Goal: Transaction & Acquisition: Download file/media

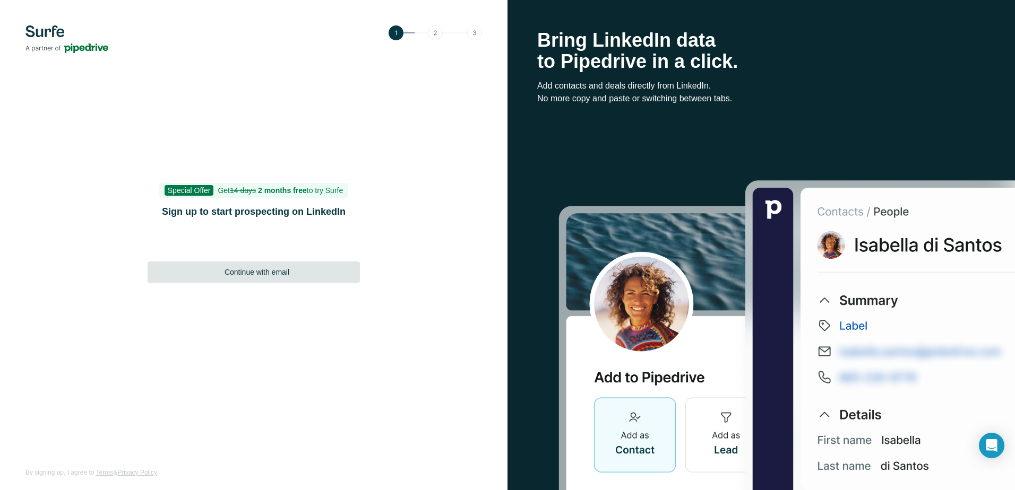
click at [266, 275] on span "Continue with email" at bounding box center [257, 272] width 65 height 11
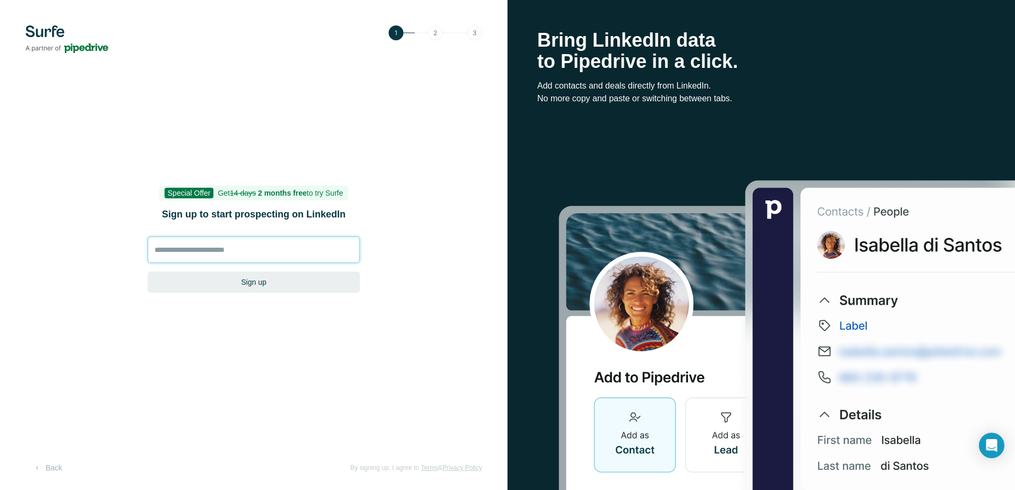
click at [249, 253] on input at bounding box center [254, 250] width 212 height 27
type input "**********"
click at [248, 287] on button "Sign up" at bounding box center [254, 282] width 212 height 21
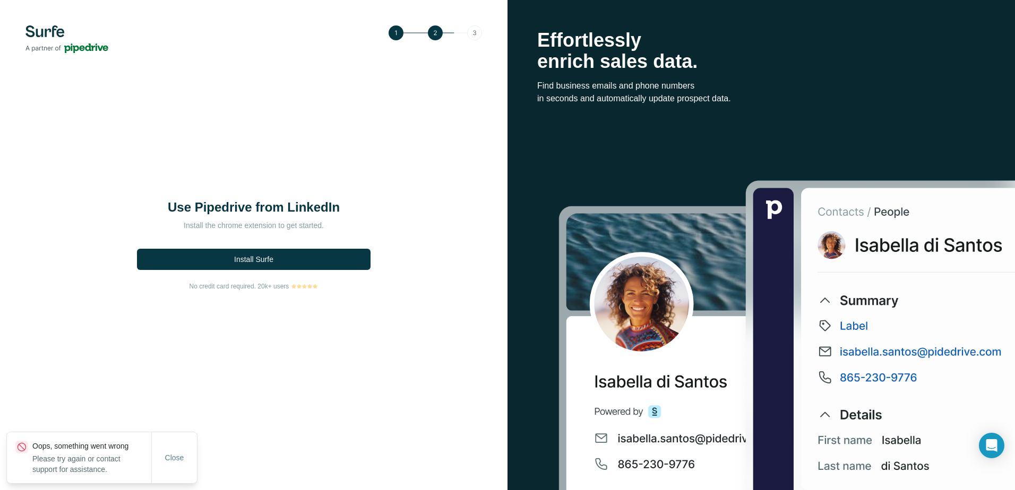
click at [257, 280] on div "Use Pipedrive from LinkedIn Install the chrome extension to get started. Instal…" at bounding box center [254, 245] width 240 height 92
click at [251, 258] on span "Install Surfe" at bounding box center [253, 259] width 39 height 11
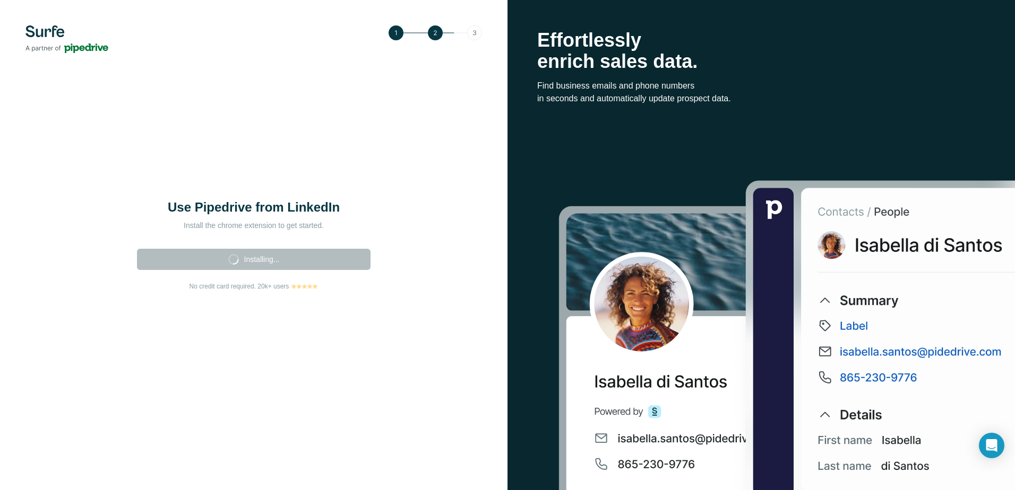
click at [267, 256] on div "Installing..." at bounding box center [254, 256] width 240 height 33
